Goal: Find specific page/section: Find specific page/section

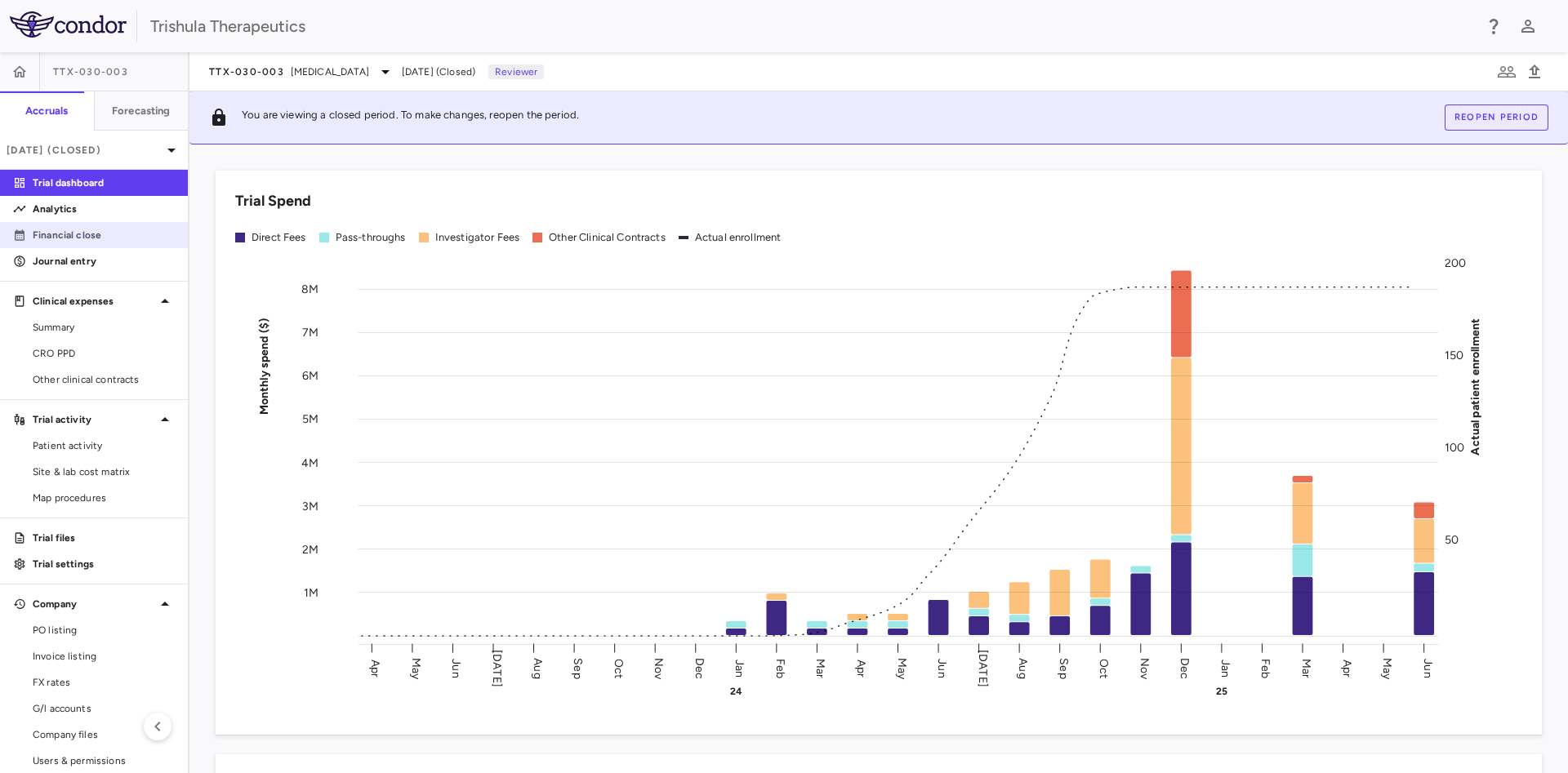
click at [95, 231] on p "Financial close" at bounding box center [104, 235] width 142 height 15
